Goal: Task Accomplishment & Management: Manage account settings

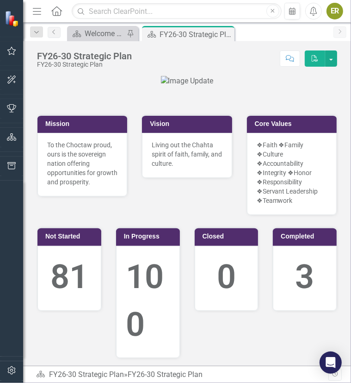
click at [260, 34] on div "Scorecard Welcome Page Pin Scorecard FY26-30 Strategic Plan Pin Close" at bounding box center [197, 33] width 264 height 15
click at [13, 53] on icon "button" at bounding box center [11, 51] width 9 height 8
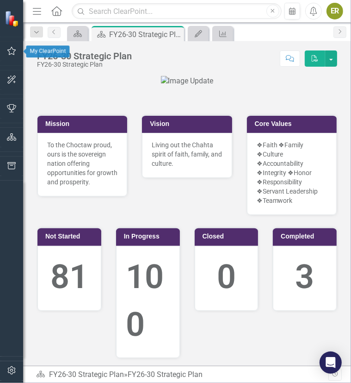
click at [10, 53] on icon "button" at bounding box center [12, 50] width 10 height 7
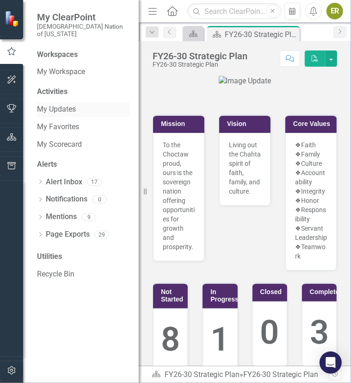
click at [68, 104] on link "My Updates" at bounding box center [83, 109] width 93 height 11
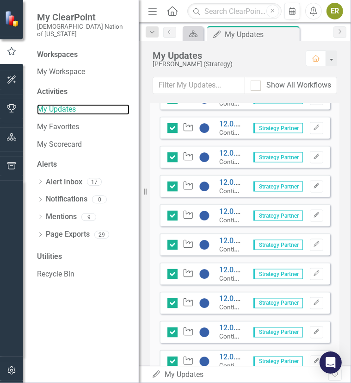
scroll to position [877, 0]
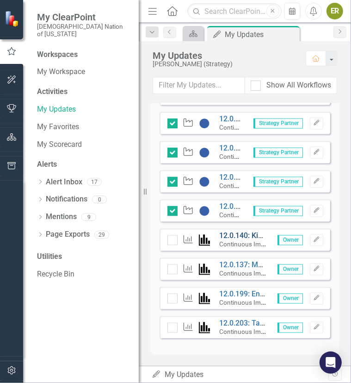
click at [240, 235] on link "12.0.140: Kiosk Processes KPIs" at bounding box center [271, 236] width 104 height 9
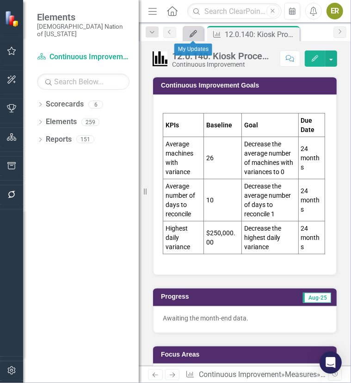
click at [191, 34] on icon "My Updates" at bounding box center [193, 33] width 9 height 7
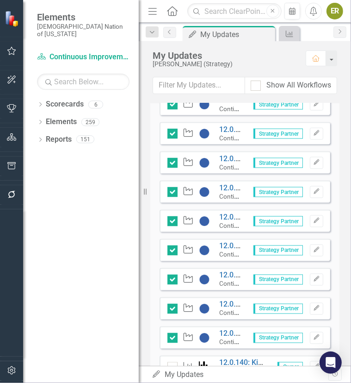
scroll to position [877, 0]
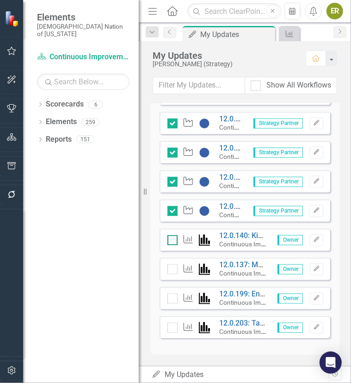
click at [174, 238] on div at bounding box center [173, 240] width 10 height 10
click at [174, 238] on input "checkbox" at bounding box center [171, 238] width 6 height 6
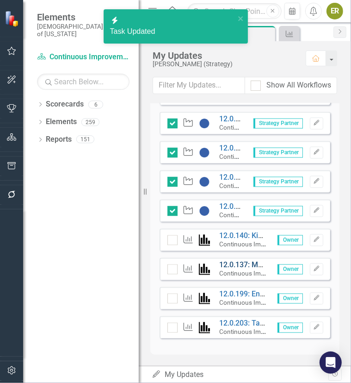
checkbox input "true"
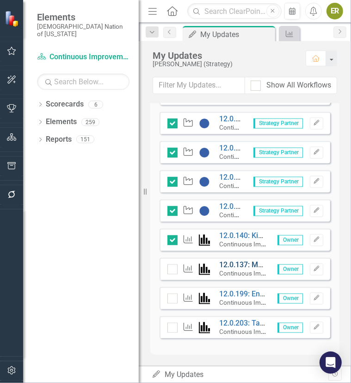
click at [237, 263] on link "12.0.137: Multi-Game/Multi-Denomination KPIs" at bounding box center [297, 265] width 157 height 9
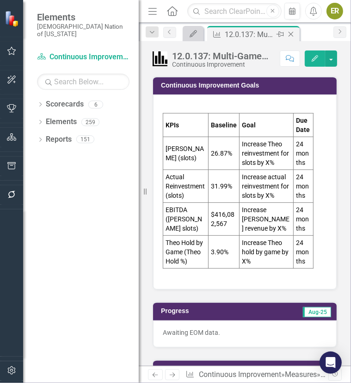
click at [296, 32] on div "Close" at bounding box center [292, 35] width 12 height 12
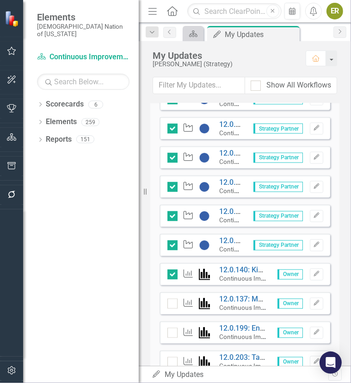
scroll to position [877, 0]
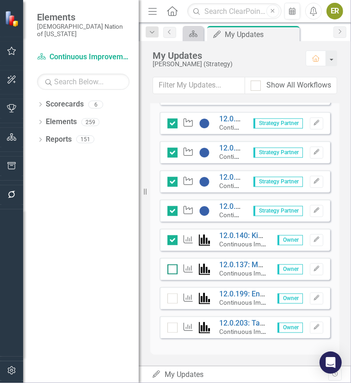
click at [172, 266] on input "checkbox" at bounding box center [171, 267] width 6 height 6
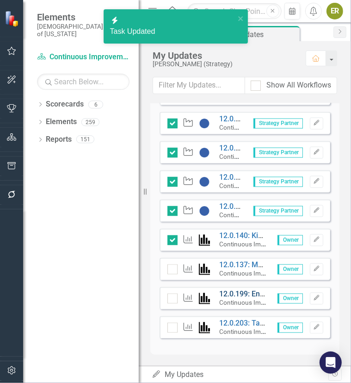
checkbox input "true"
click at [232, 292] on link "12.0.199: End-of-Day Processes - Retail Operations" at bounding box center [303, 294] width 169 height 9
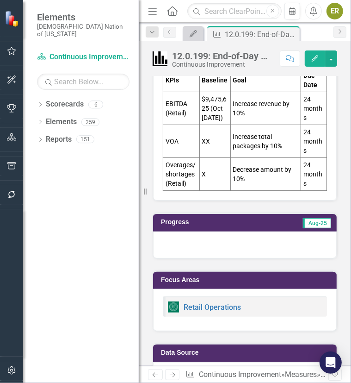
scroll to position [17, 0]
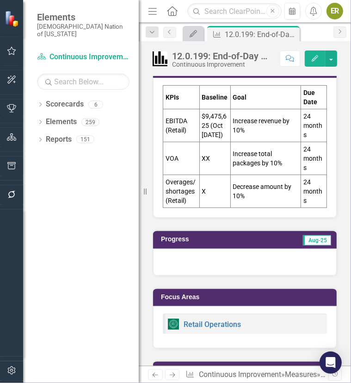
click at [244, 263] on div at bounding box center [245, 262] width 184 height 27
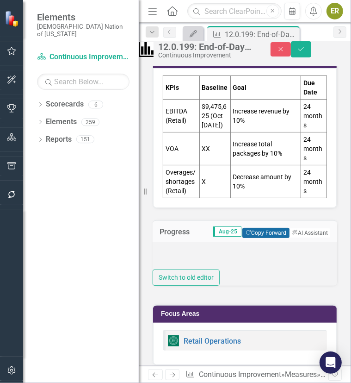
click at [265, 238] on button "Copy Forward Copy Forward" at bounding box center [266, 233] width 47 height 10
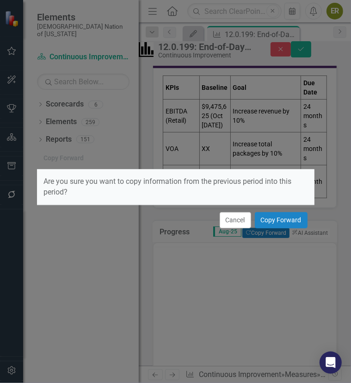
scroll to position [0, 0]
click at [290, 220] on button "Copy Forward" at bounding box center [281, 220] width 53 height 16
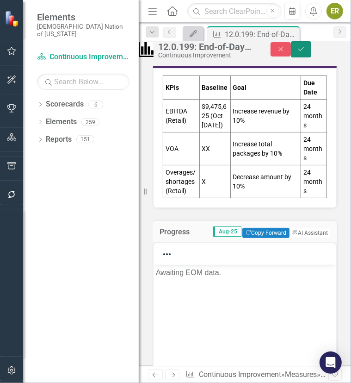
click at [312, 50] on button "Save" at bounding box center [301, 49] width 20 height 16
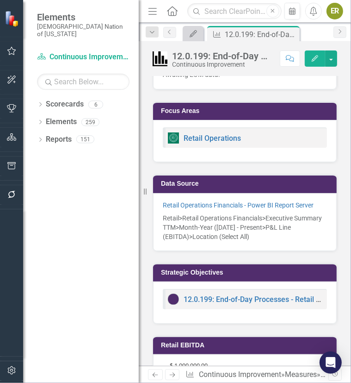
scroll to position [93, 0]
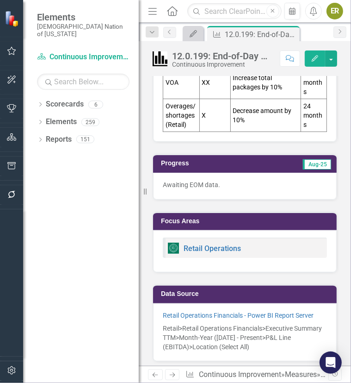
click at [0, 0] on icon "Close" at bounding box center [0, 0] width 0 height 0
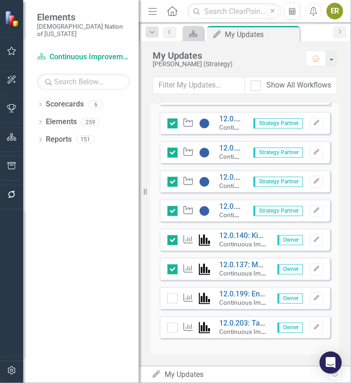
scroll to position [877, 0]
click at [170, 300] on div at bounding box center [173, 299] width 10 height 10
click at [170, 300] on input "checkbox" at bounding box center [171, 297] width 6 height 6
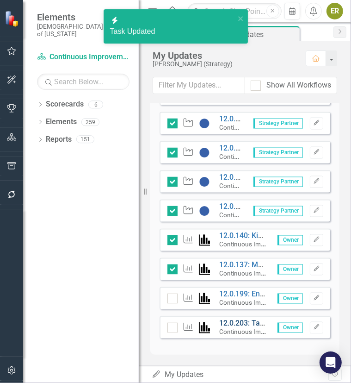
checkbox input "true"
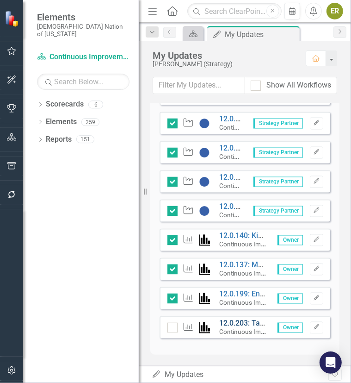
click at [232, 322] on link "12.0.203: Table Games Scheduling Process KPIs" at bounding box center [299, 323] width 161 height 9
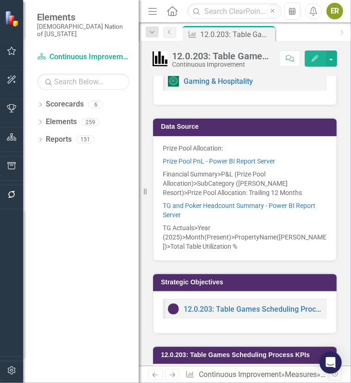
scroll to position [46, 0]
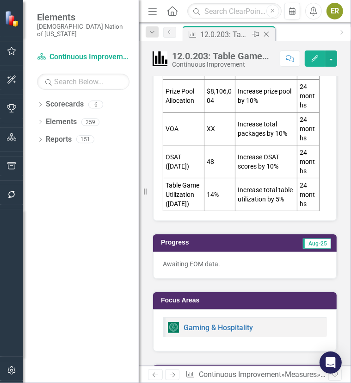
click at [267, 38] on div "Close" at bounding box center [268, 35] width 12 height 12
